Goal: Task Accomplishment & Management: Manage account settings

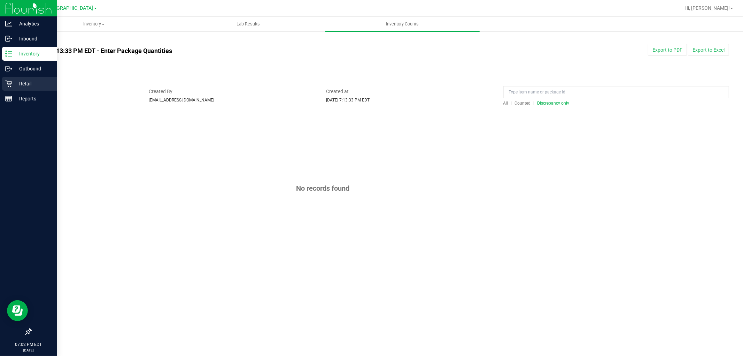
click at [39, 83] on p "Retail" at bounding box center [33, 83] width 42 height 8
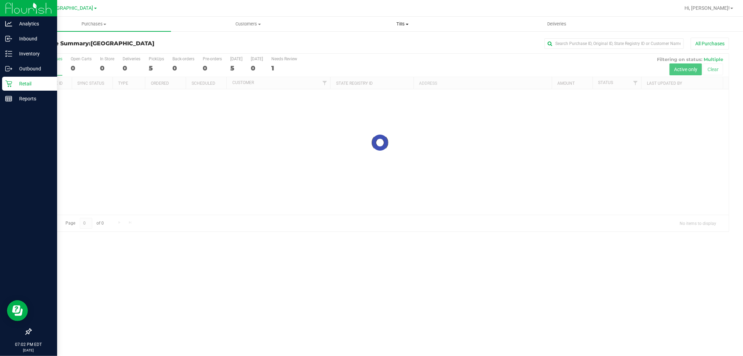
click at [395, 26] on span "Tills" at bounding box center [403, 24] width 154 height 6
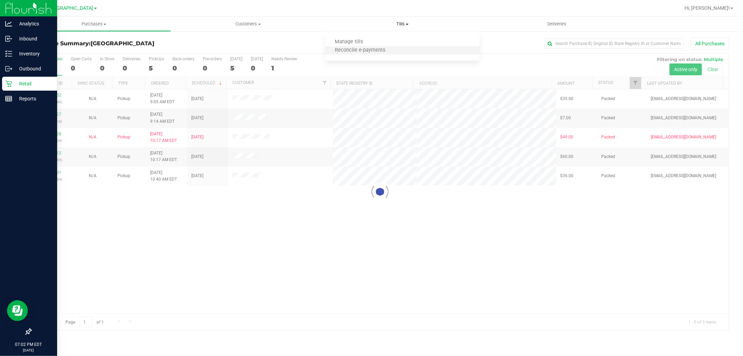
click at [342, 53] on li "Reconcile e-payments" at bounding box center [402, 50] width 154 height 8
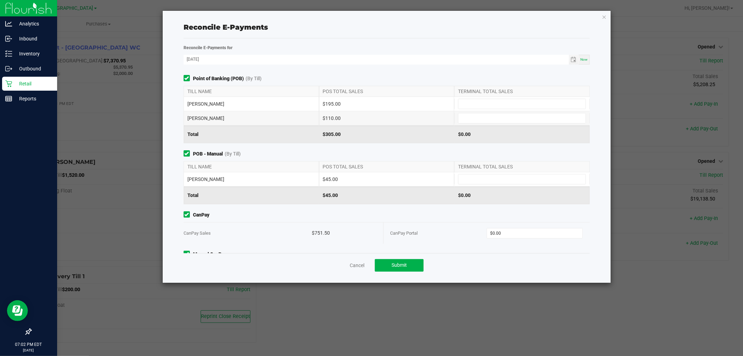
click at [599, 18] on div "Reconcile E-Payments Reconcile E-Payments for [DATE] Now Point of Banking (POB)…" at bounding box center [387, 147] width 448 height 272
click at [604, 18] on icon "button" at bounding box center [604, 17] width 5 height 8
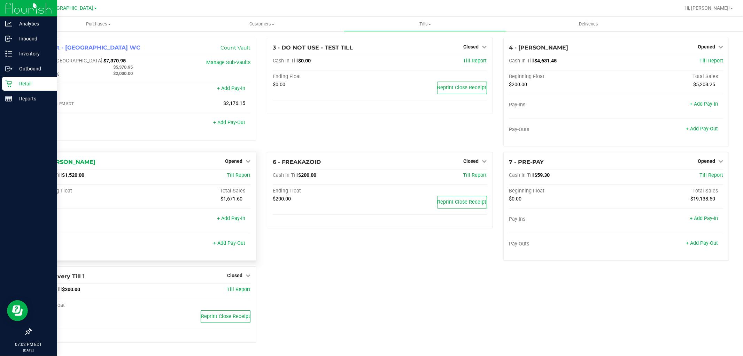
click at [248, 158] on div "Opened" at bounding box center [237, 161] width 25 height 8
click at [248, 163] on icon at bounding box center [248, 161] width 5 height 5
click at [243, 174] on link "Close Till" at bounding box center [234, 176] width 19 height 6
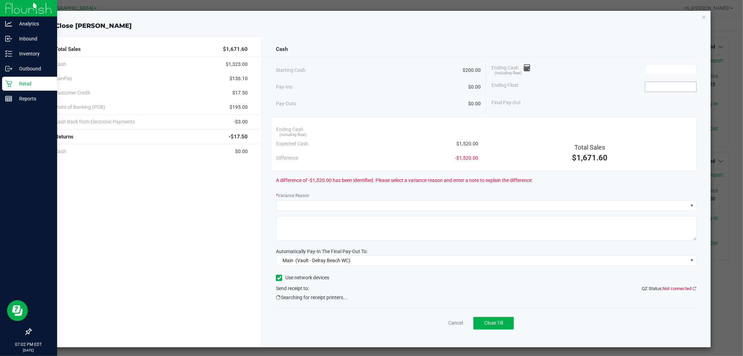
click at [667, 86] on input at bounding box center [670, 87] width 51 height 10
type input "$200.00"
click at [670, 69] on input at bounding box center [670, 69] width 51 height 10
click at [693, 289] on icon at bounding box center [695, 288] width 4 height 5
click at [702, 14] on icon "button" at bounding box center [704, 17] width 5 height 8
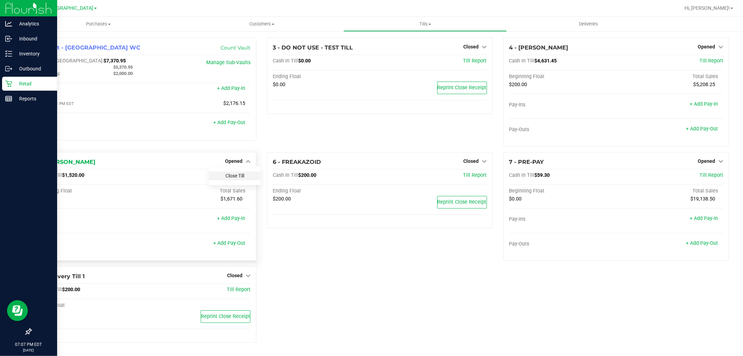
click at [236, 176] on link "Close Till" at bounding box center [234, 176] width 19 height 6
